Goal: Information Seeking & Learning: Learn about a topic

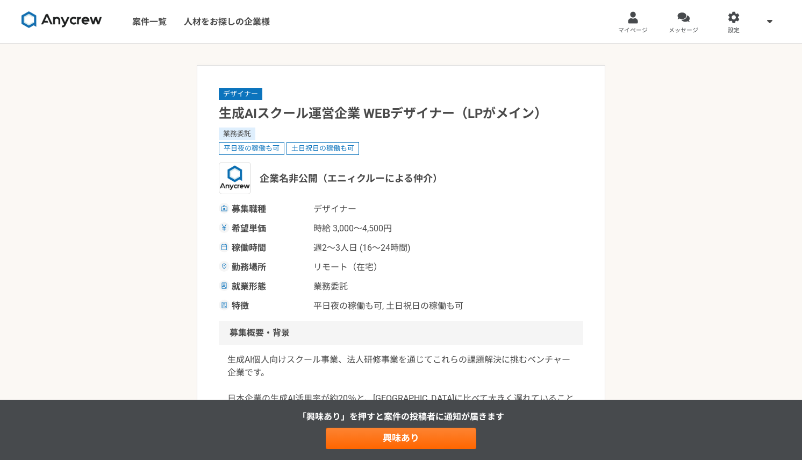
click at [169, 30] on link "案件一覧" at bounding box center [150, 21] width 52 height 43
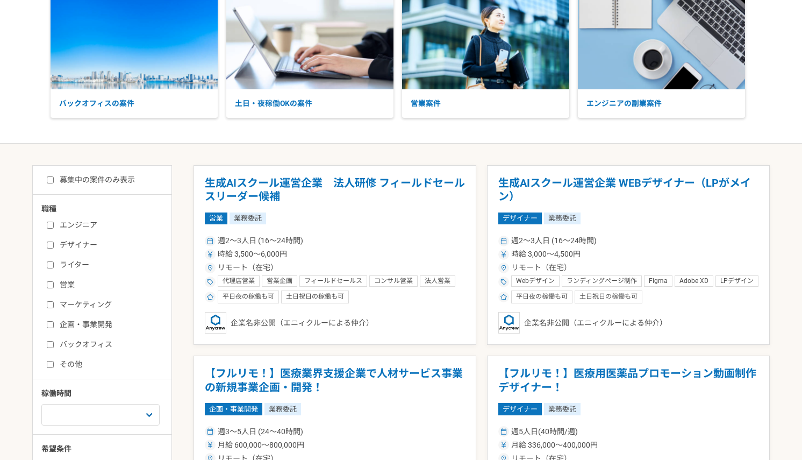
scroll to position [134, 0]
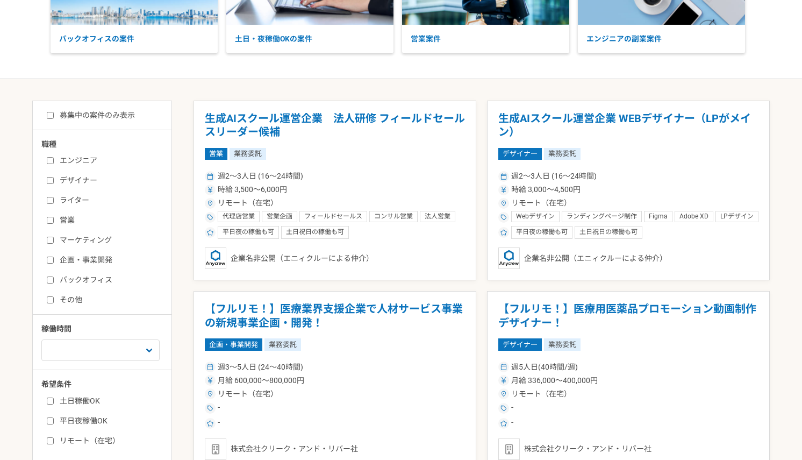
click at [51, 257] on input "企画・事業開発" at bounding box center [50, 260] width 7 height 7
checkbox input "true"
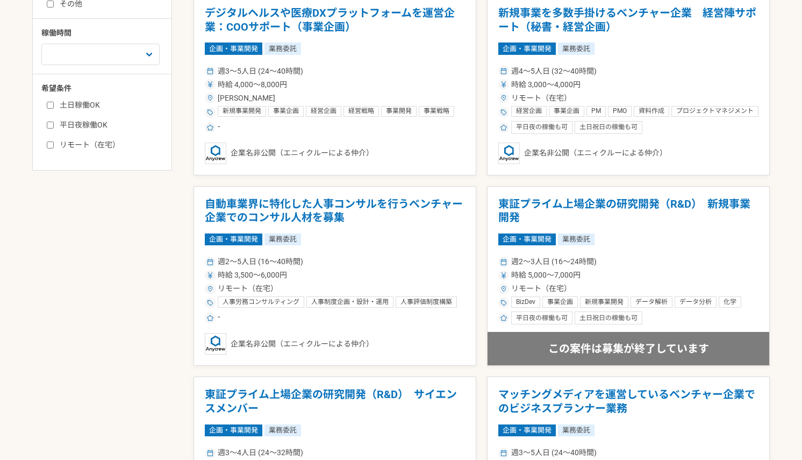
scroll to position [459, 0]
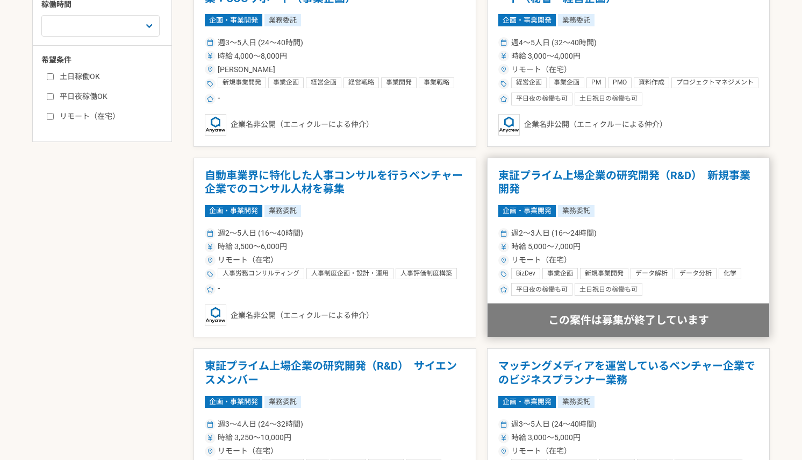
click at [525, 169] on h1 "東証プライム上場企業の研究開発（R&D）　新規事業開発" at bounding box center [629, 182] width 260 height 27
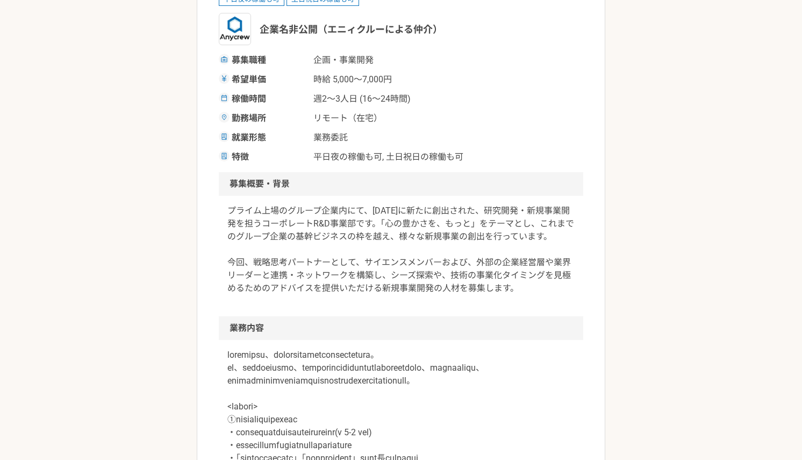
scroll to position [187, 0]
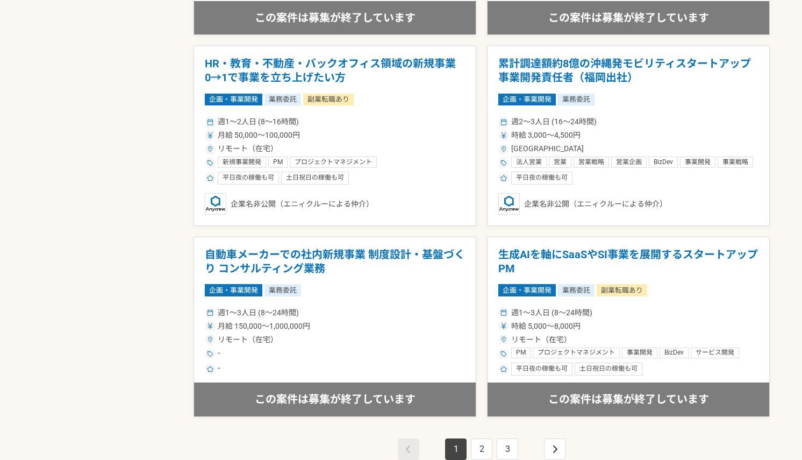
scroll to position [1720, 0]
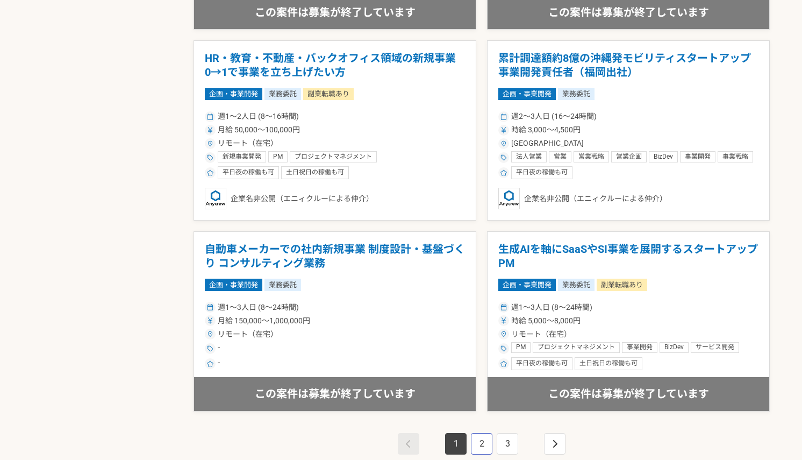
click at [486, 439] on link "2" at bounding box center [482, 444] width 22 height 22
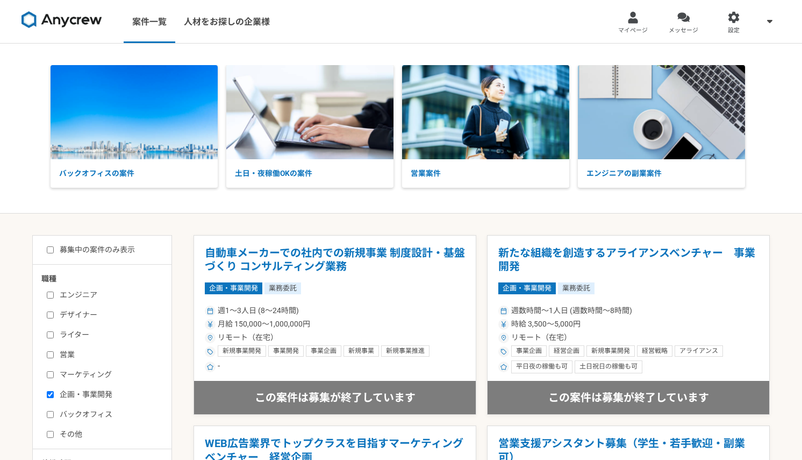
click at [51, 394] on input "企画・事業開発" at bounding box center [50, 394] width 7 height 7
checkbox input "false"
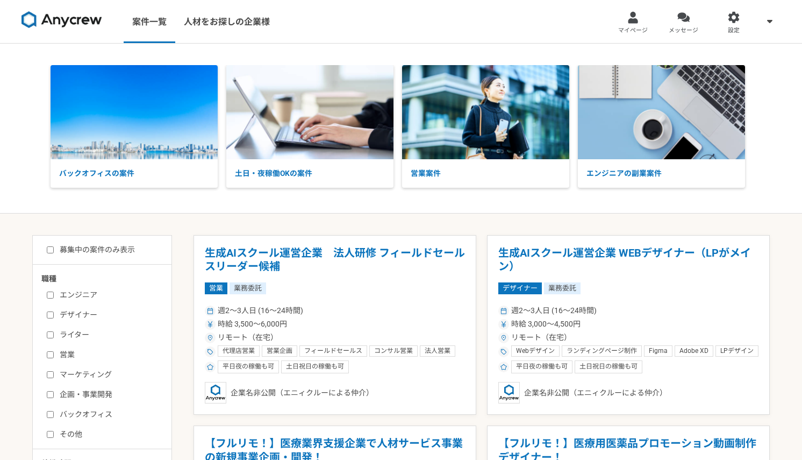
click at [53, 316] on input "デザイナー" at bounding box center [50, 314] width 7 height 7
checkbox input "true"
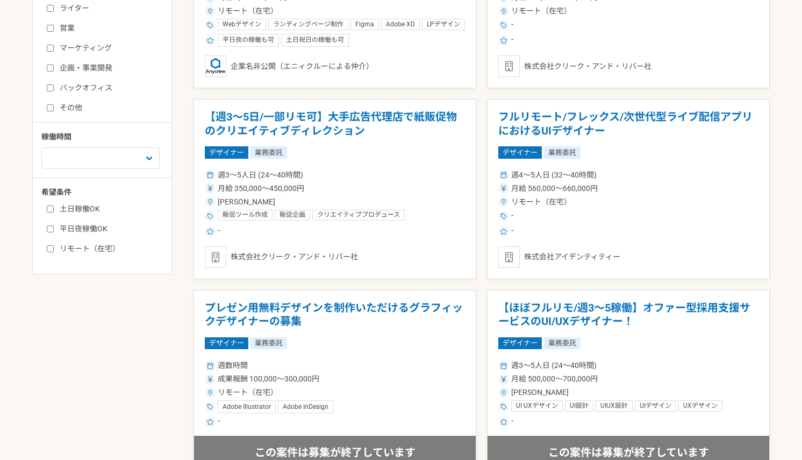
scroll to position [327, 0]
